Goal: Contribute content: Add original content to the website for others to see

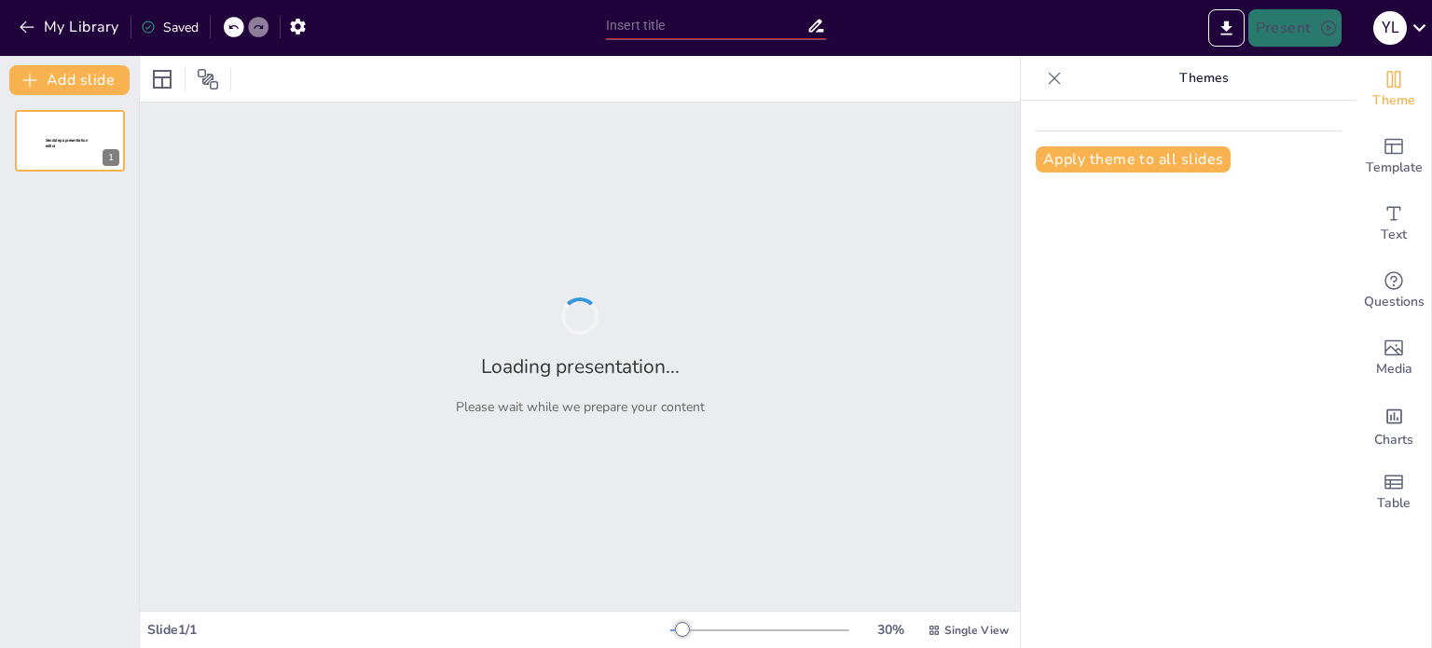
type input "Endocrinología General: Conceptos y Aplicaciones"
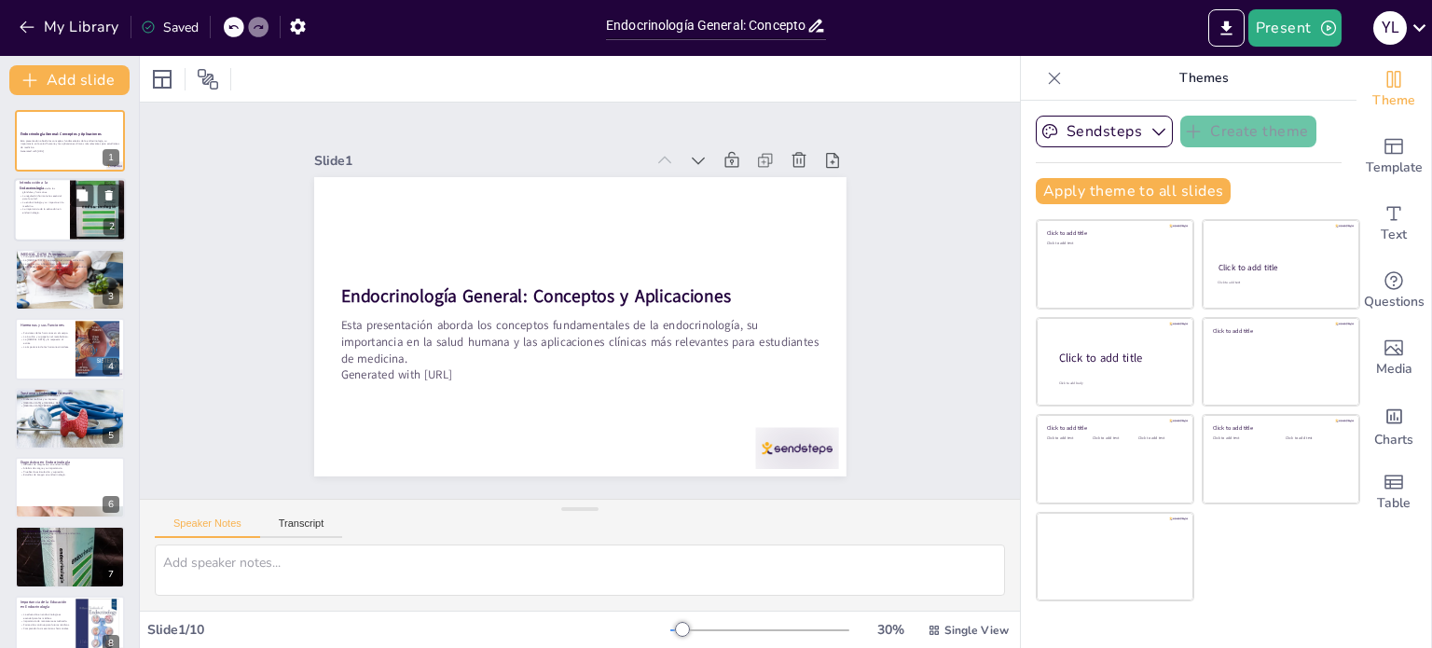
click at [57, 221] on div at bounding box center [70, 210] width 112 height 63
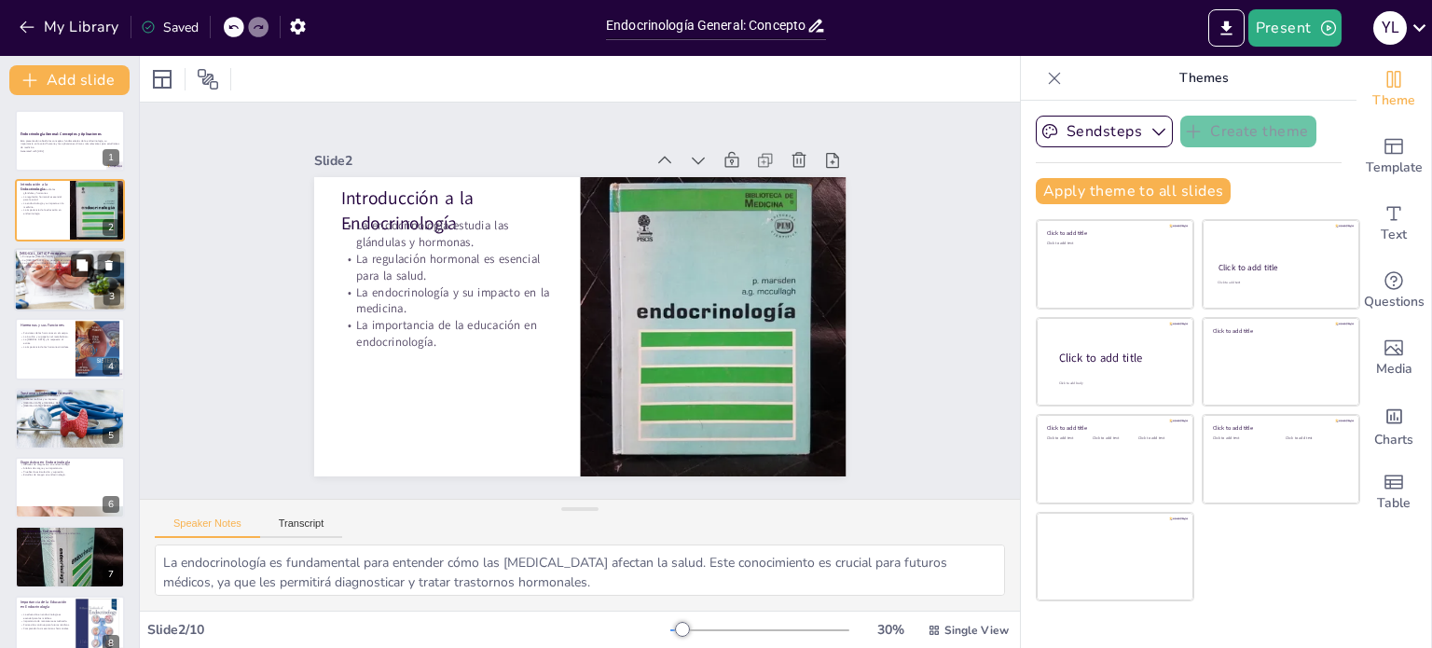
click at [72, 266] on button at bounding box center [82, 265] width 22 height 22
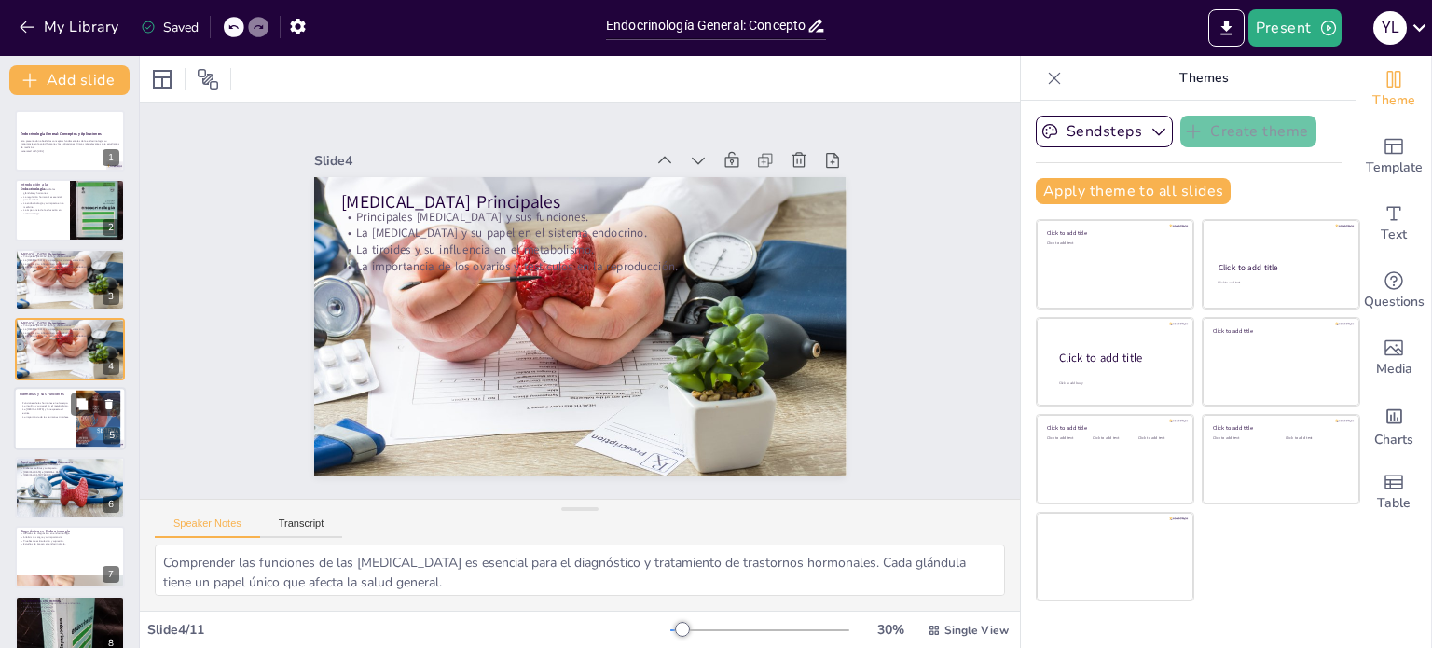
click at [61, 421] on div at bounding box center [70, 418] width 112 height 63
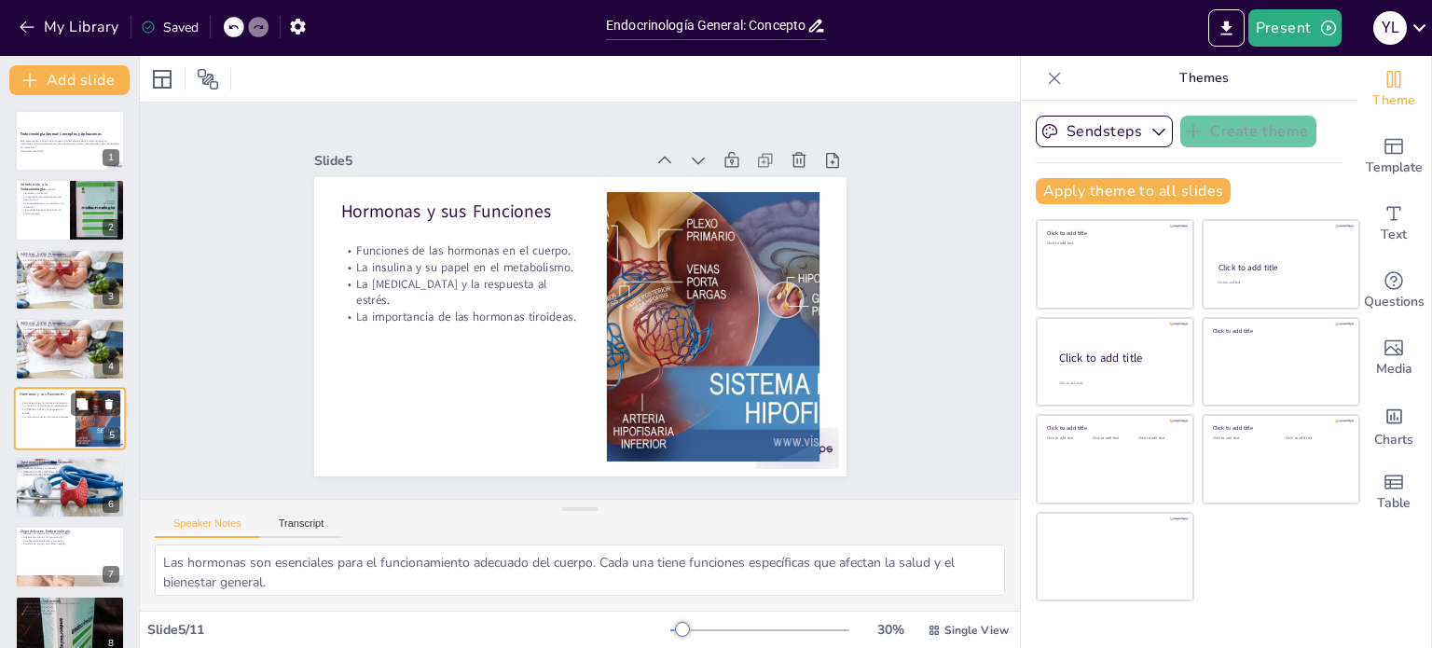
scroll to position [47, 0]
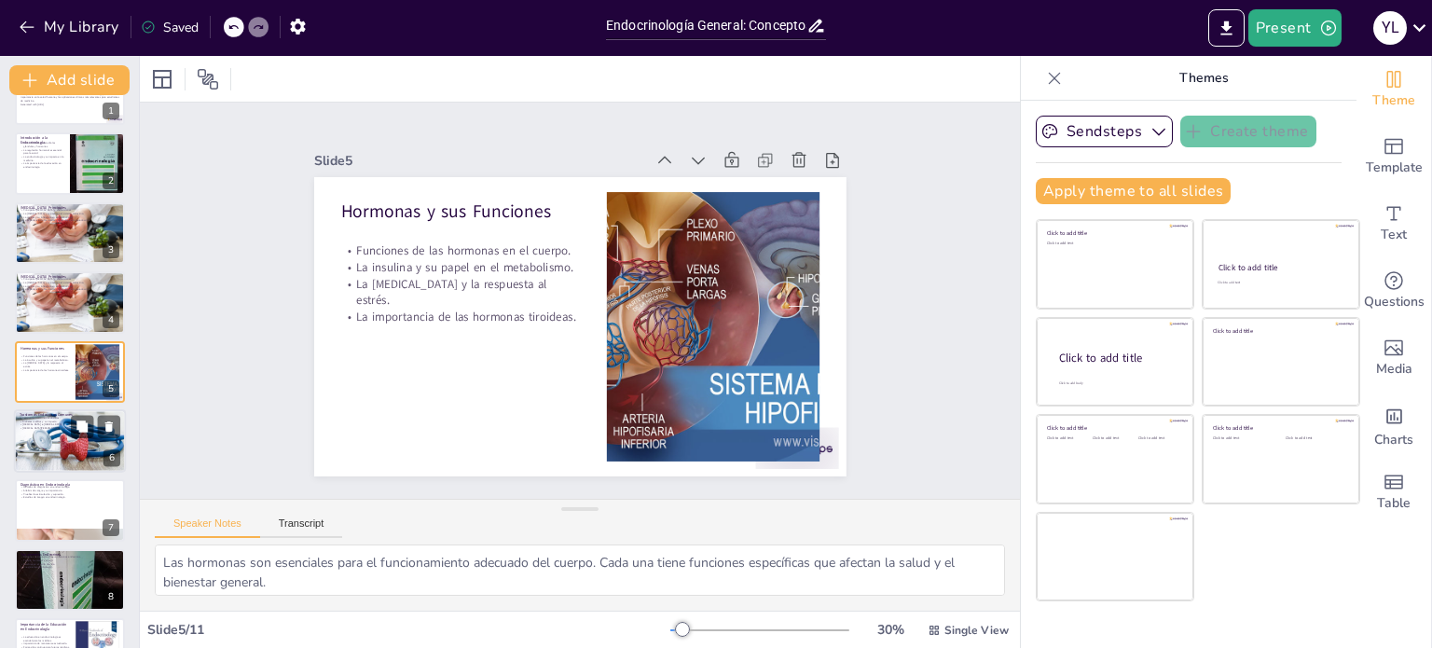
click at [75, 441] on div at bounding box center [70, 441] width 112 height 68
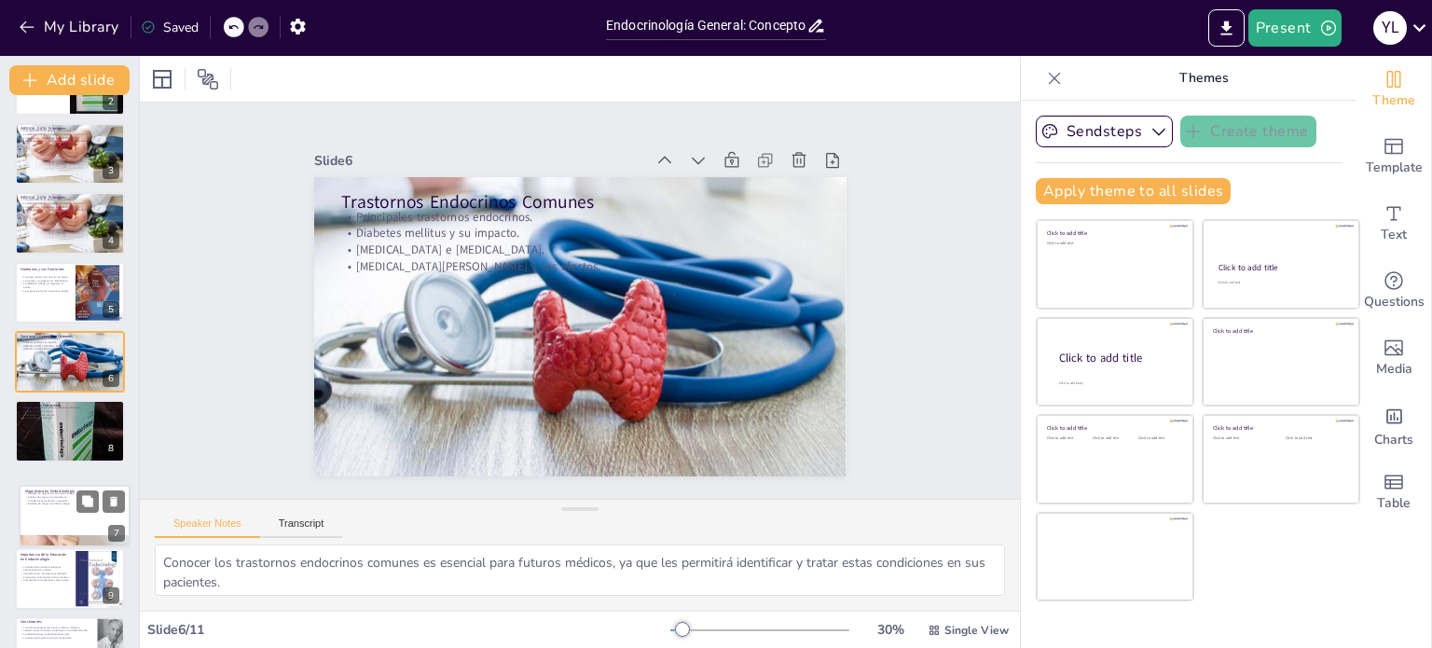
scroll to position [134, 0]
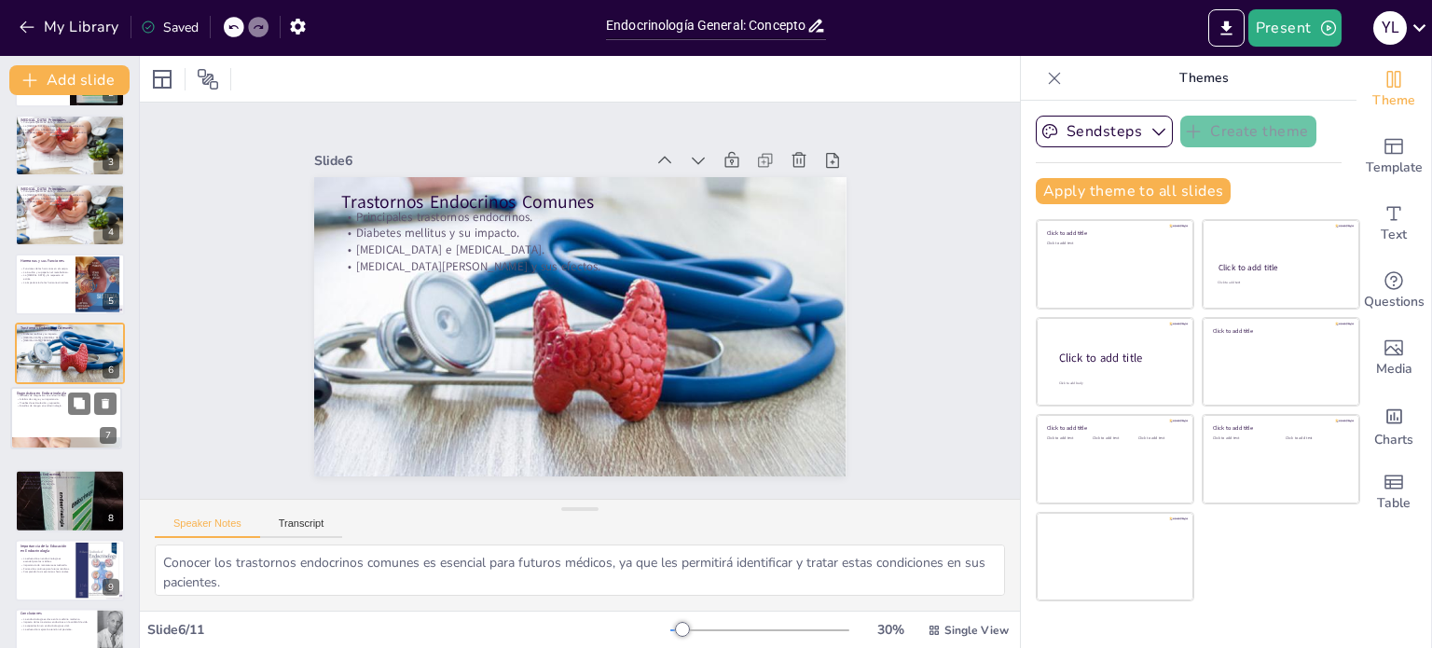
drag, startPoint x: 75, startPoint y: 441, endPoint x: 71, endPoint y: 423, distance: 18.1
click at [71, 423] on div at bounding box center [66, 418] width 110 height 62
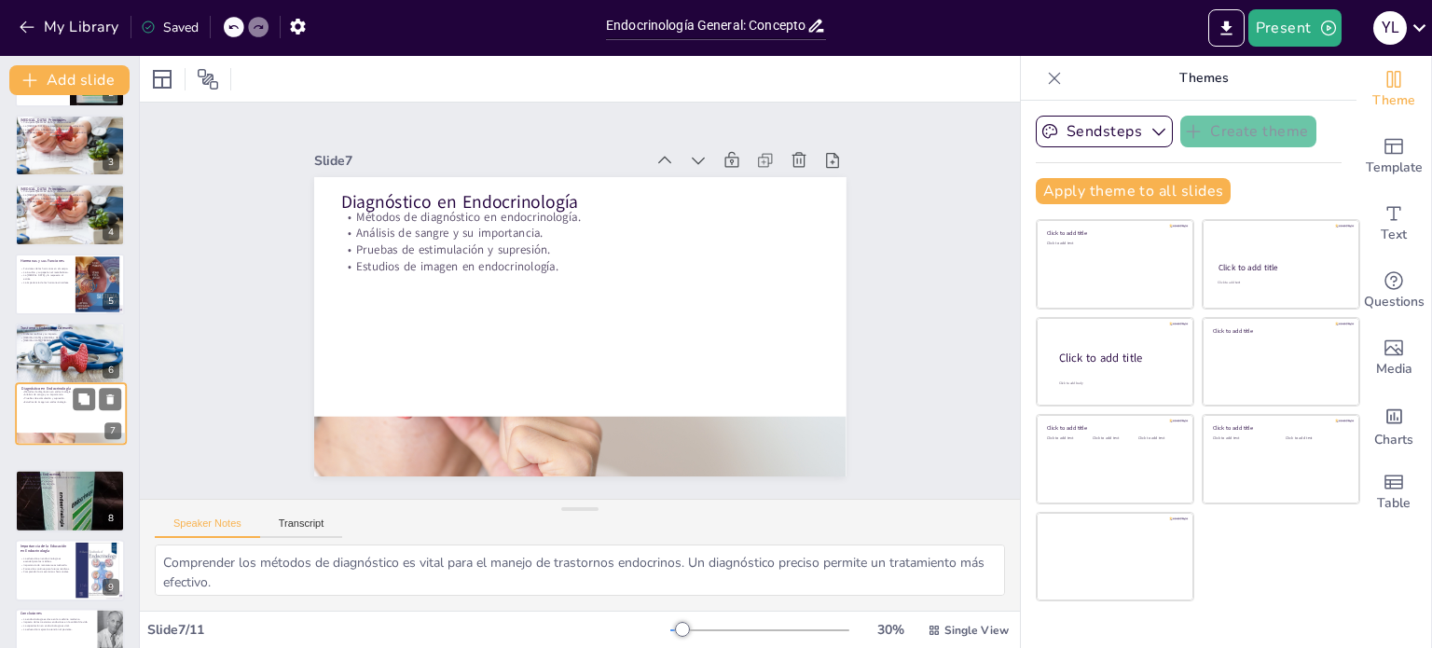
scroll to position [182, 0]
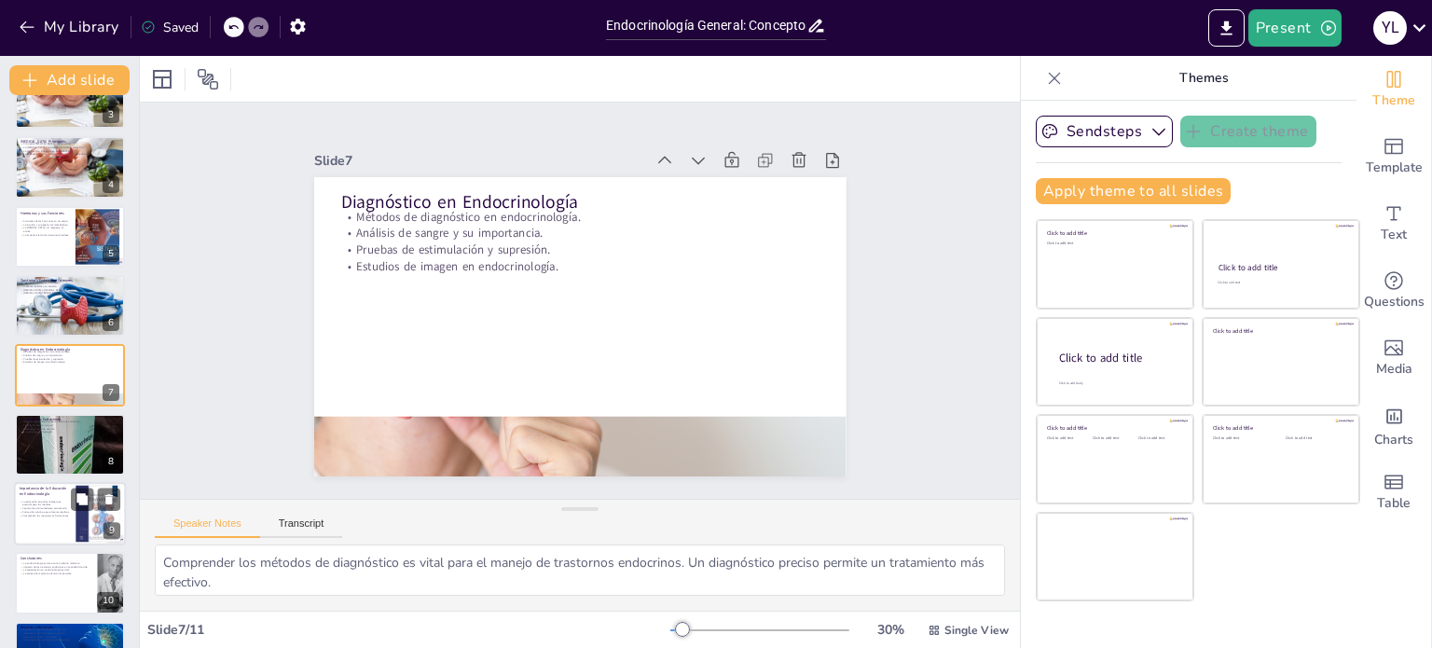
click at [66, 507] on p "Importancia de mantenerse actualizado." at bounding box center [45, 509] width 50 height 4
type textarea "La educación en endocrinología prepara a los estudiantes para abordar trastorno…"
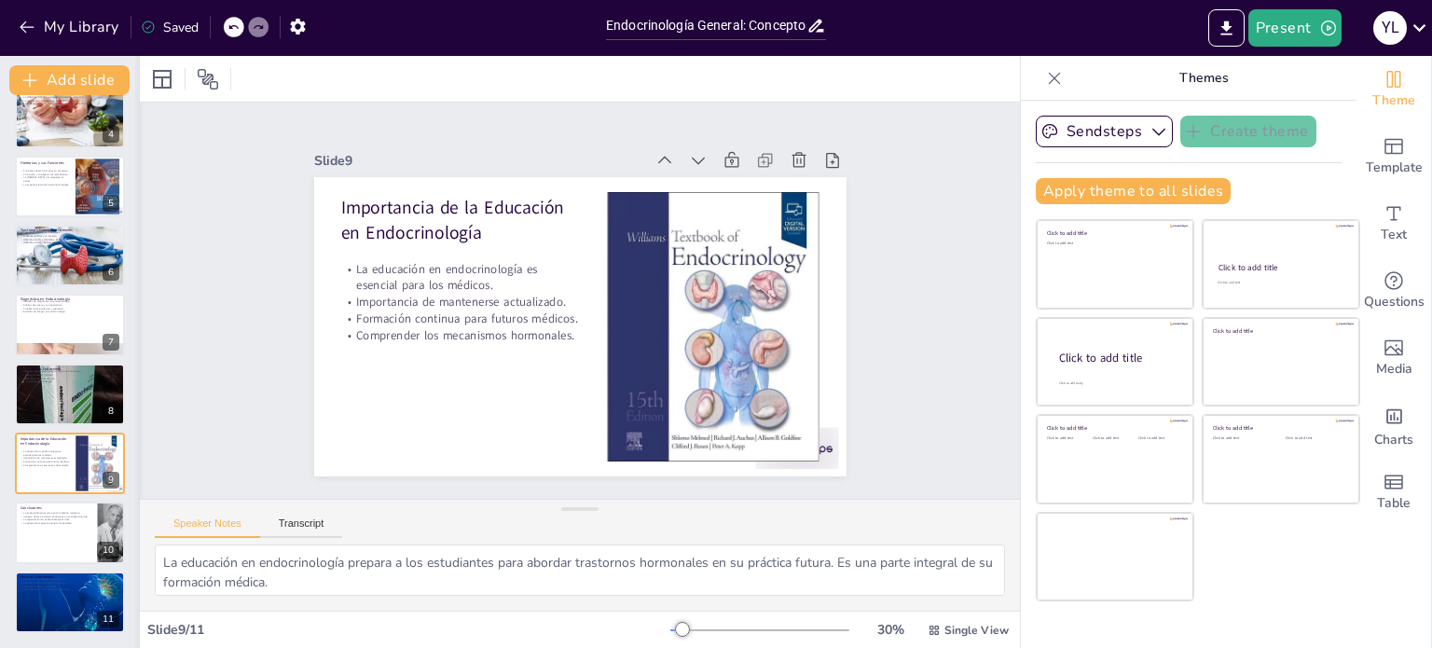
scroll to position [127, 0]
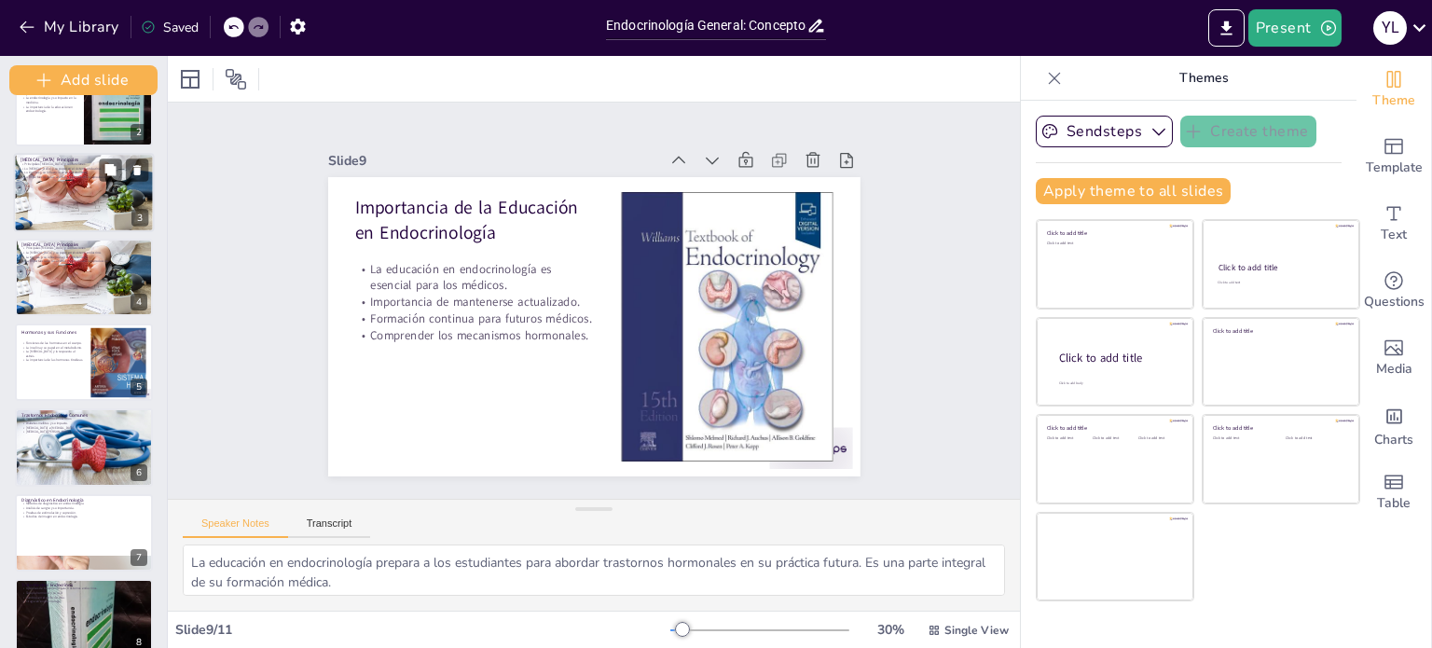
drag, startPoint x: 136, startPoint y: 290, endPoint x: 151, endPoint y: 182, distance: 109.2
click at [151, 182] on div "Add slide Endocrinología General: Conceptos y Aplicaciones Esta presentación ab…" at bounding box center [84, 352] width 168 height 592
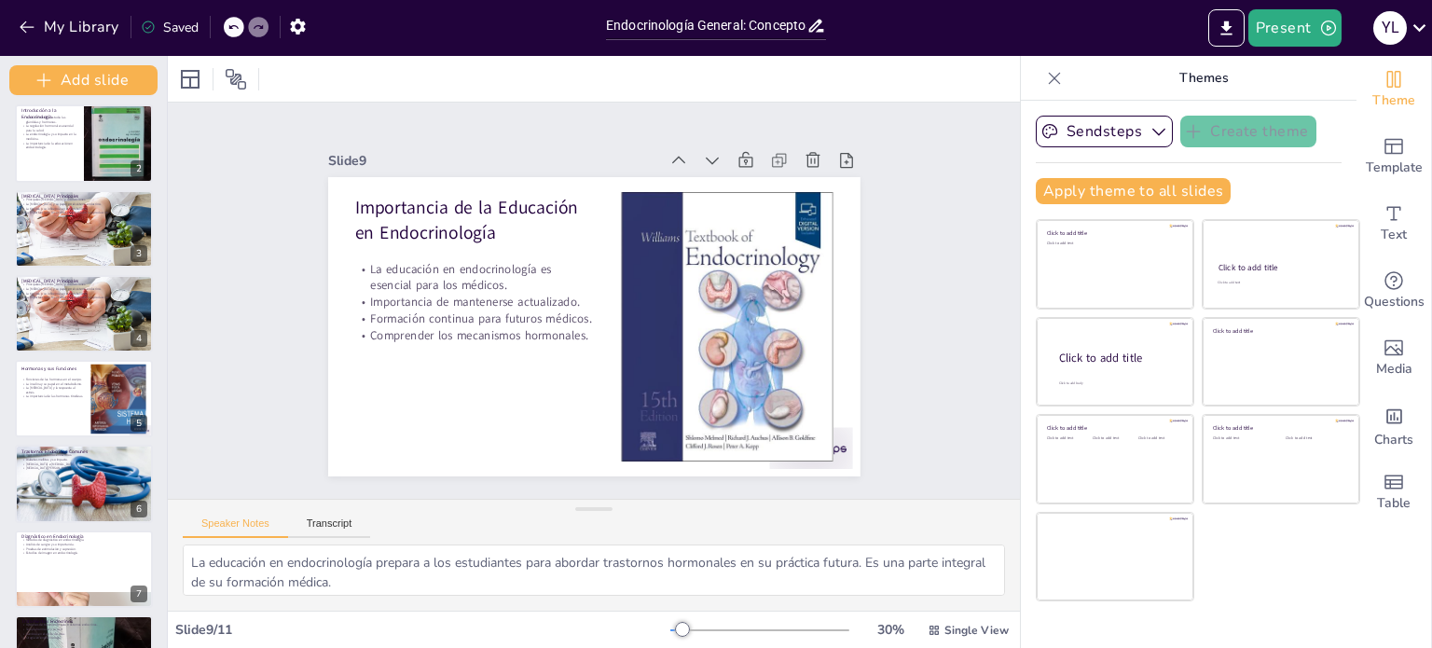
scroll to position [0, 0]
